Goal: Task Accomplishment & Management: Manage account settings

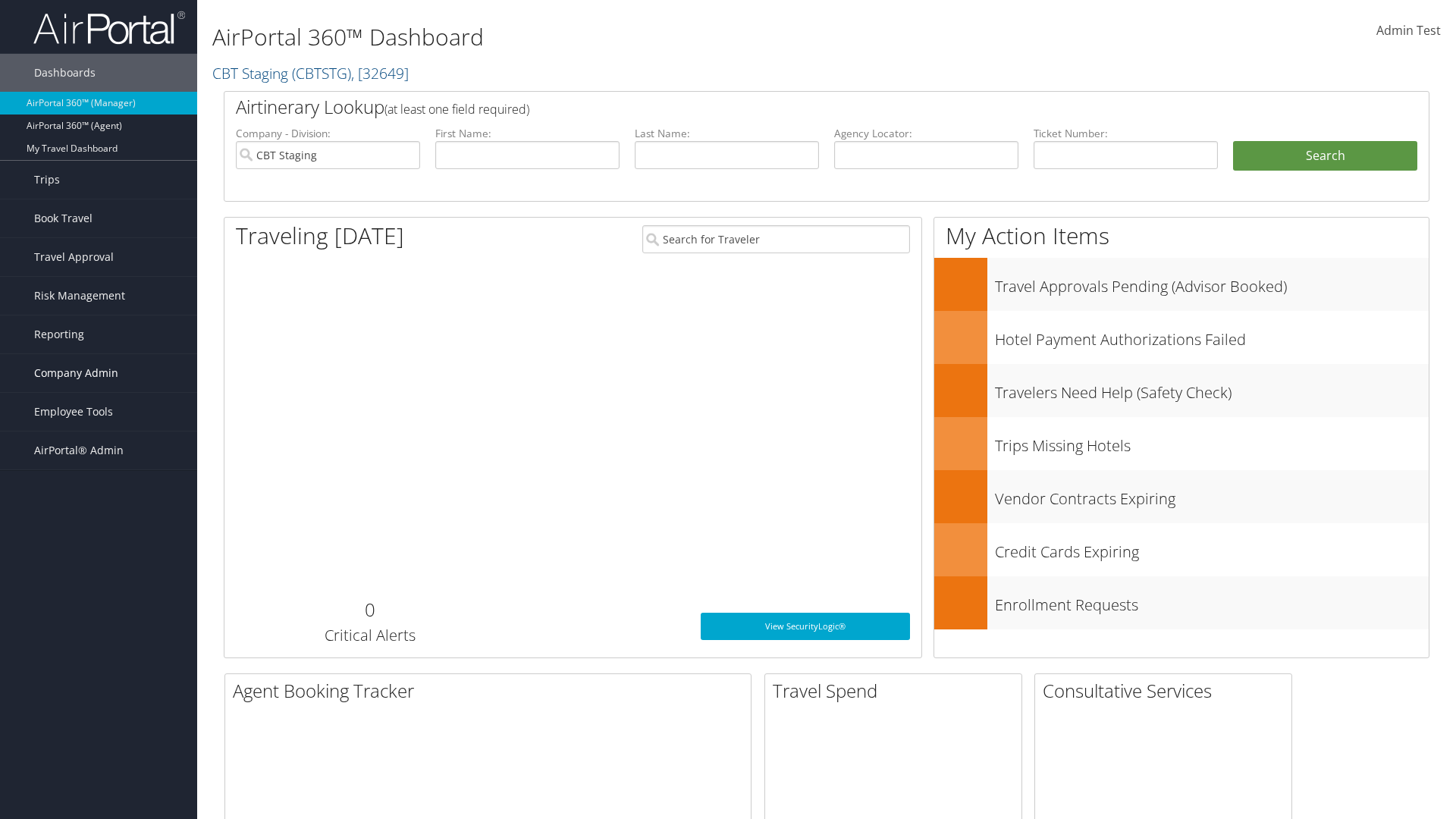
click at [99, 373] on span "Company Admin" at bounding box center [75, 373] width 84 height 38
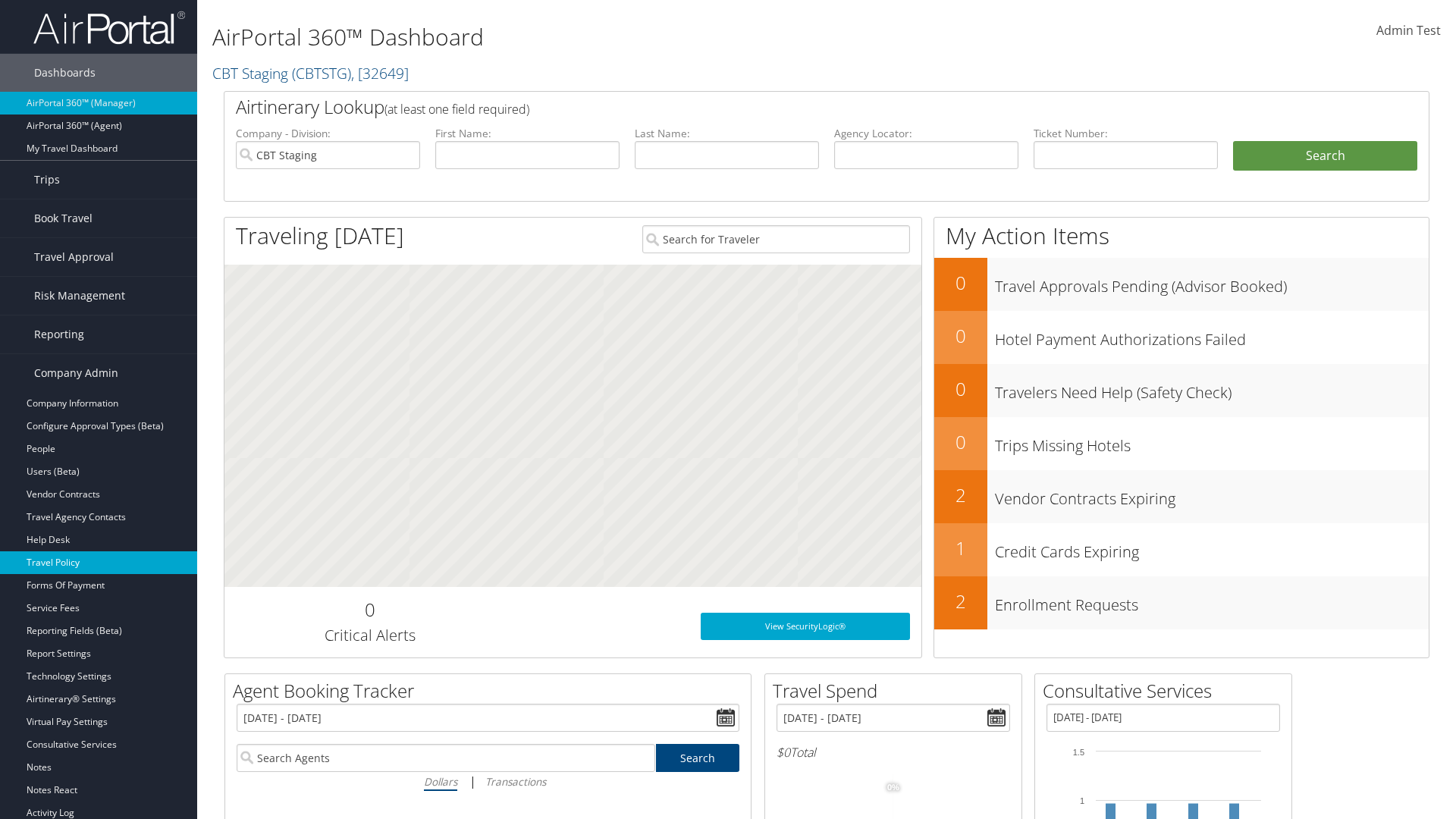
click at [99, 563] on link "Travel Policy" at bounding box center [98, 563] width 197 height 23
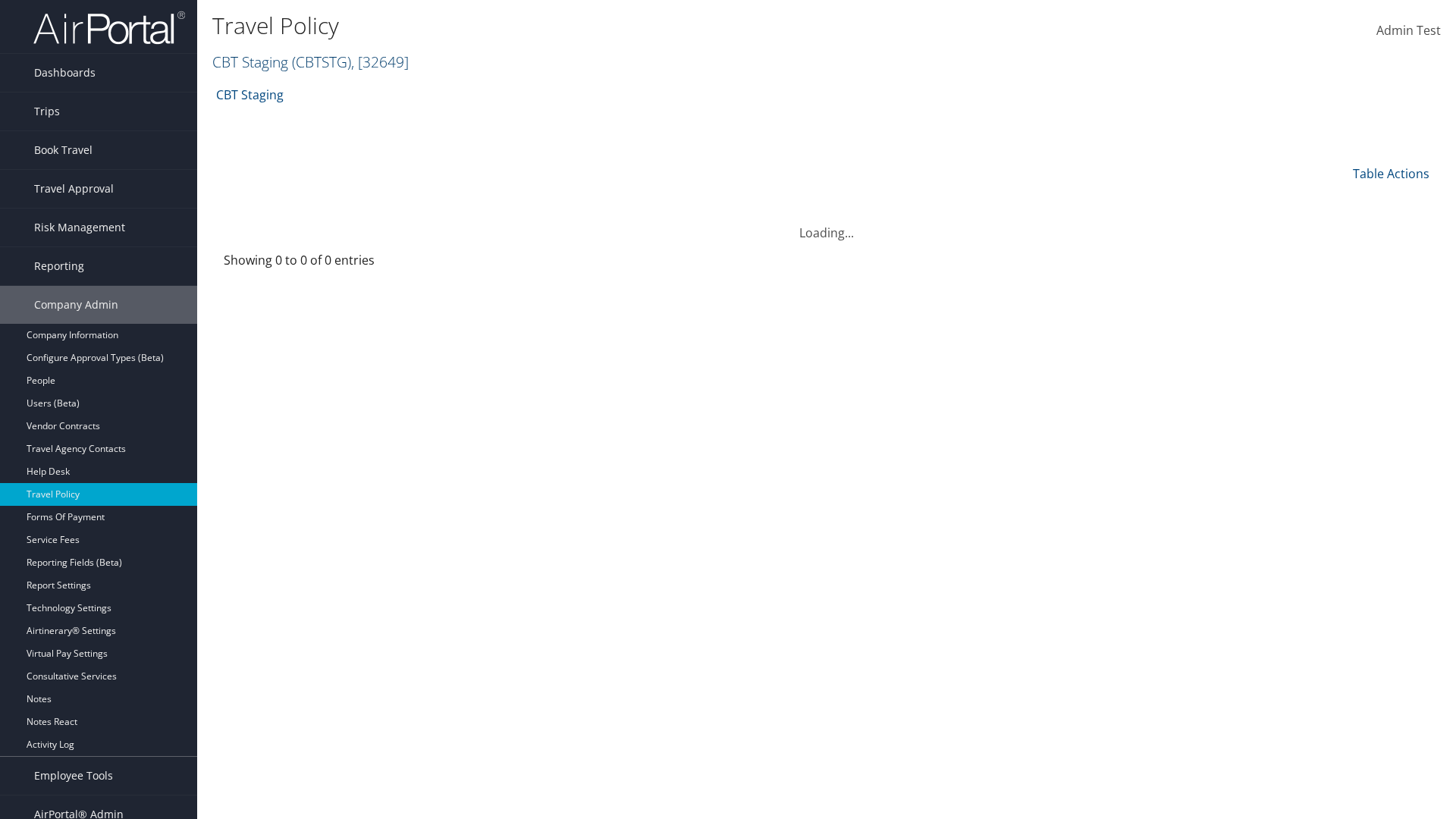
click at [250, 61] on link "CBT Staging ( CBTSTG ) , [ 32649 ]" at bounding box center [311, 61] width 196 height 21
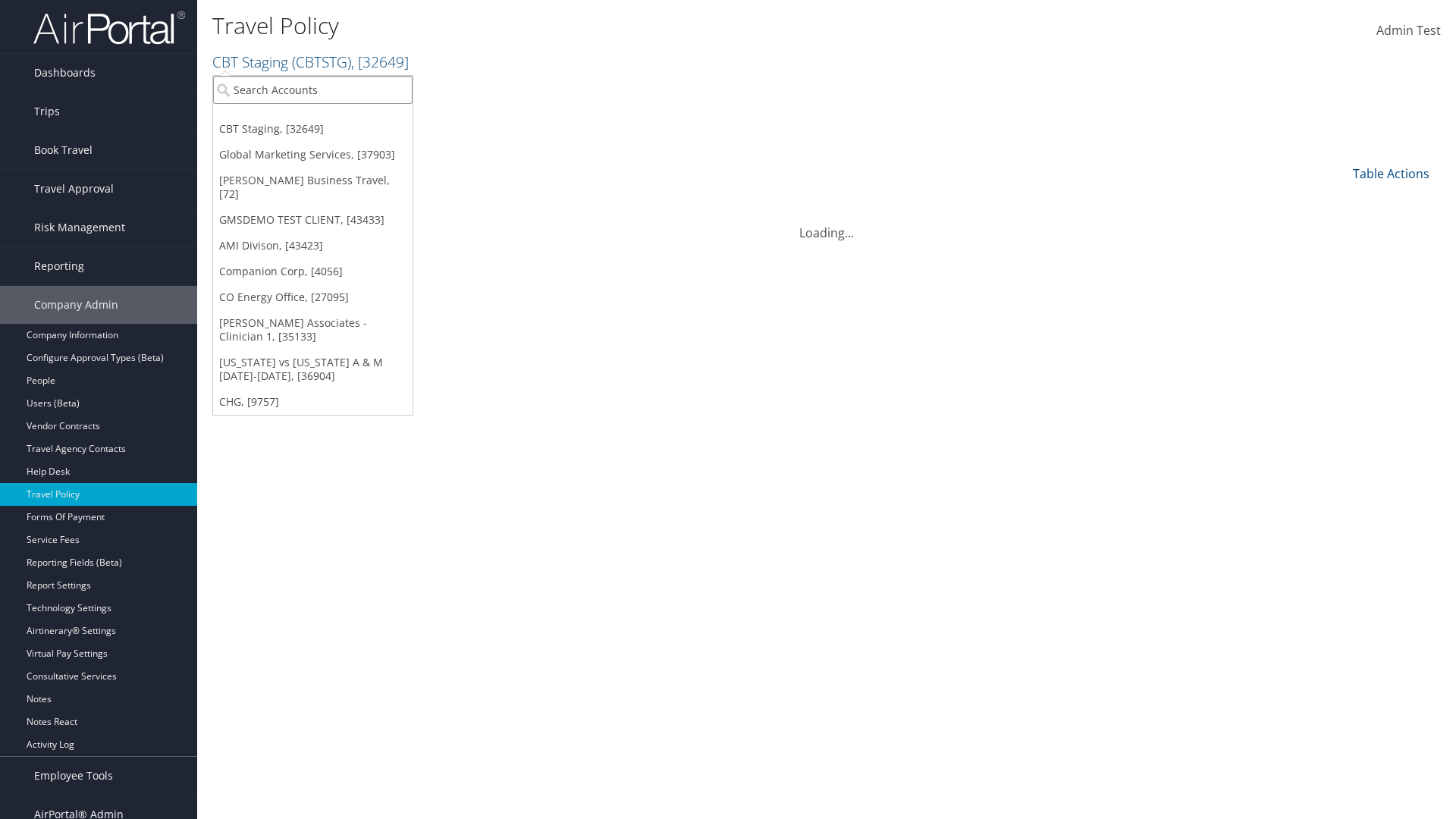
click at [313, 89] on input "search" at bounding box center [312, 90] width 199 height 28
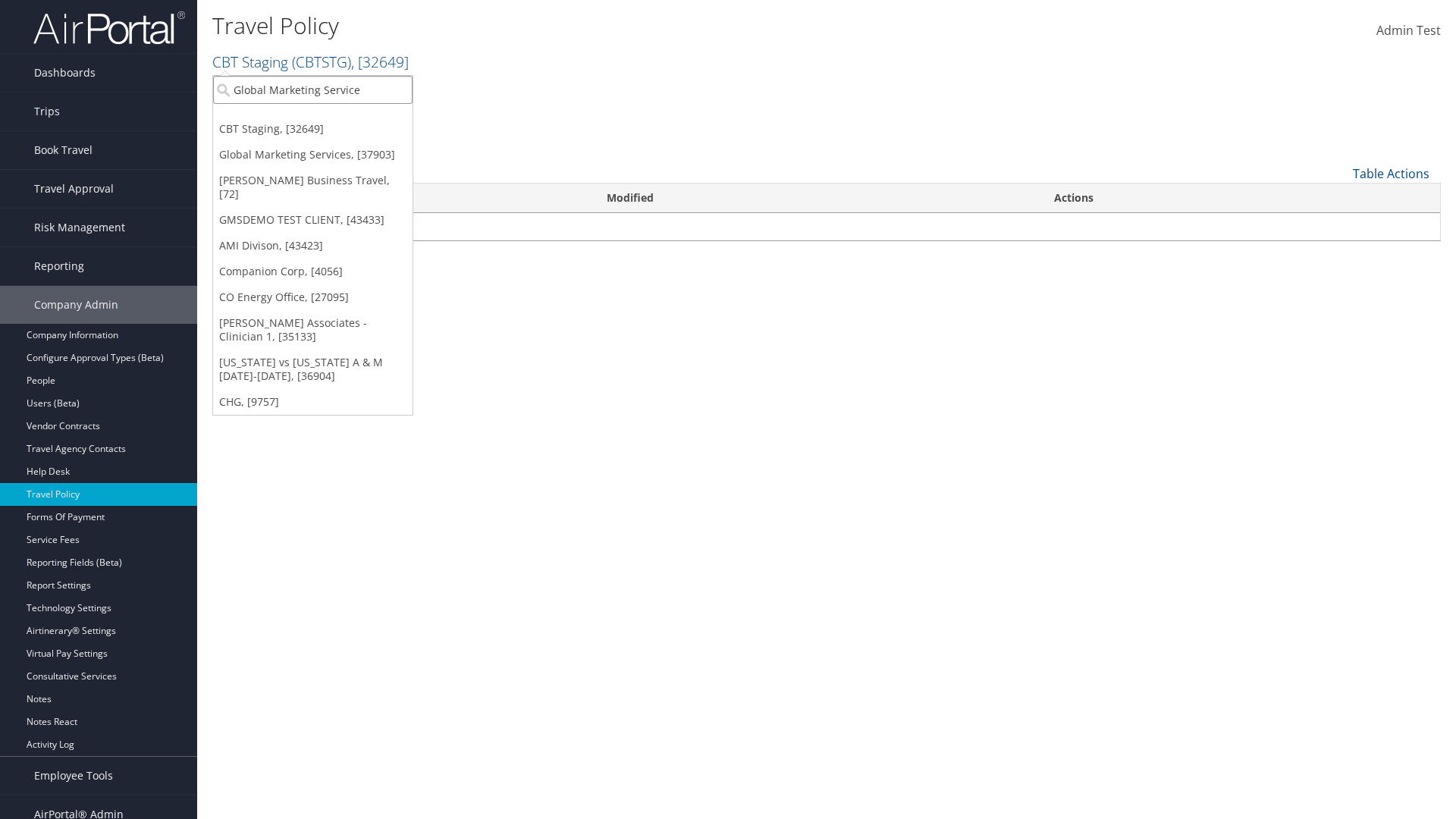
type input "Global Marketing Services"
